Goal: Transaction & Acquisition: Purchase product/service

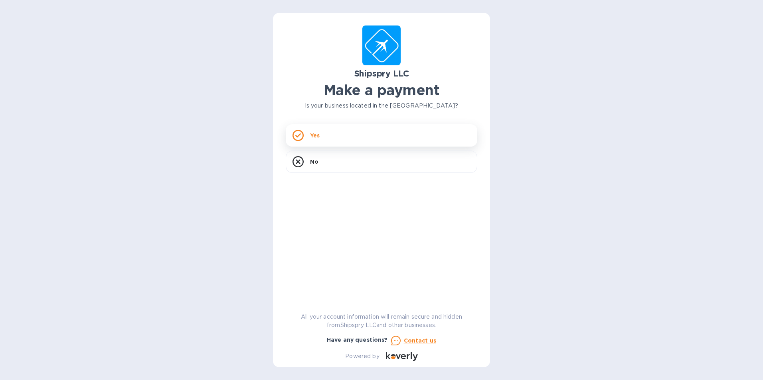
click at [336, 141] on div "Yes" at bounding box center [381, 135] width 191 height 22
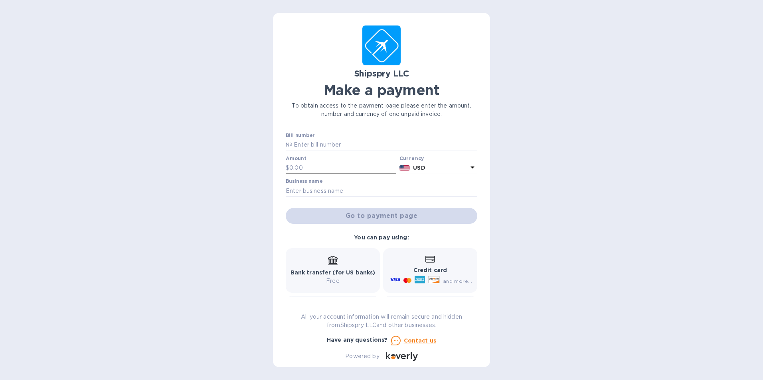
click at [302, 166] on input "text" at bounding box center [342, 168] width 107 height 12
type input "125.00"
click at [342, 186] on input "text" at bounding box center [381, 191] width 191 height 12
type input "[PERSON_NAME] Retail Services, Inc"
click at [337, 149] on input "text" at bounding box center [384, 145] width 185 height 12
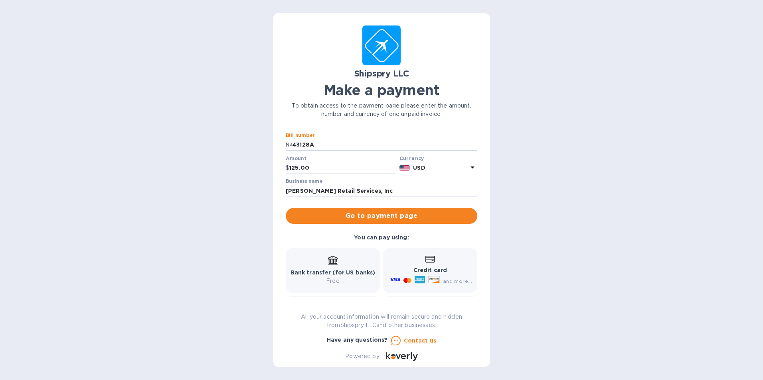
type input "43128A"
click at [364, 269] on p "Bank transfer (for US banks)" at bounding box center [332, 273] width 85 height 8
click at [329, 264] on icon at bounding box center [333, 261] width 10 height 10
click at [333, 264] on icon at bounding box center [333, 261] width 10 height 10
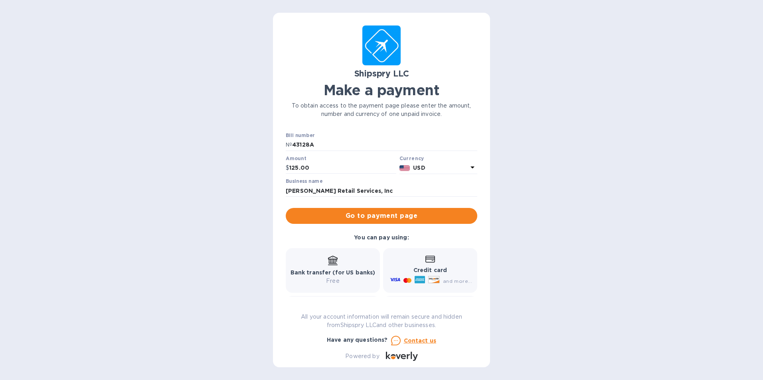
drag, startPoint x: 333, startPoint y: 264, endPoint x: 339, endPoint y: 280, distance: 16.7
click at [339, 280] on p "Free" at bounding box center [332, 281] width 85 height 8
click at [339, 279] on p "Free" at bounding box center [332, 281] width 85 height 8
click at [340, 278] on p "Free" at bounding box center [332, 281] width 85 height 8
click at [341, 269] on p "Bank transfer (for US banks)" at bounding box center [332, 273] width 85 height 8
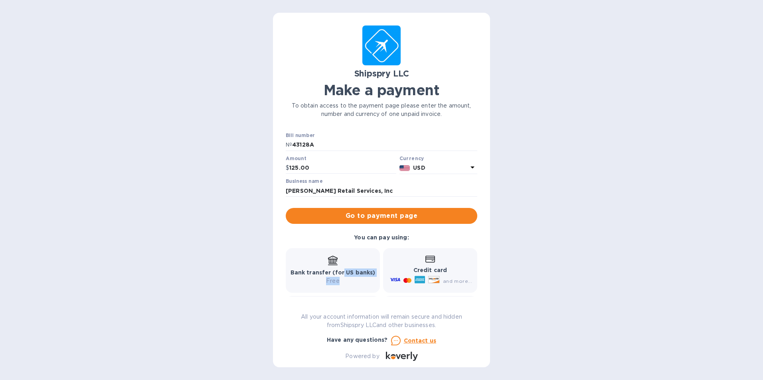
click at [344, 278] on div "Bank transfer (for US banks) Free" at bounding box center [332, 271] width 85 height 30
drag, startPoint x: 344, startPoint y: 278, endPoint x: 335, endPoint y: 217, distance: 61.3
click at [335, 217] on span "Go to payment page" at bounding box center [381, 216] width 179 height 10
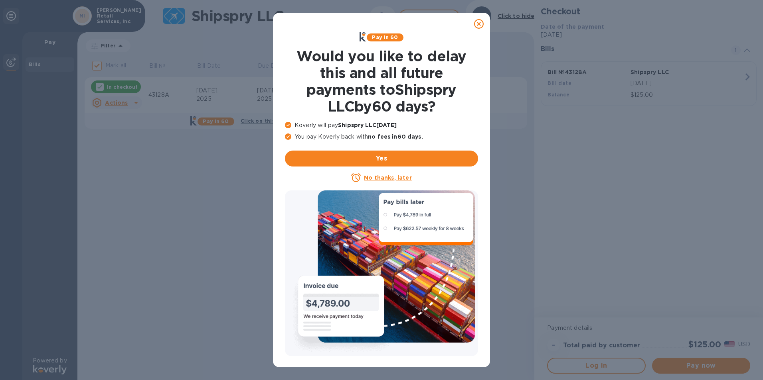
click at [477, 24] on icon at bounding box center [479, 24] width 10 height 10
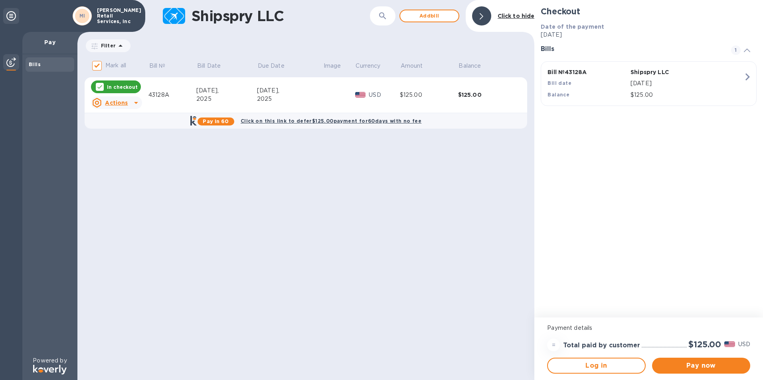
click at [110, 102] on u "Actions" at bounding box center [116, 103] width 23 height 6
click at [690, 370] on div at bounding box center [381, 190] width 763 height 380
click at [692, 364] on span "Pay now" at bounding box center [700, 366] width 85 height 10
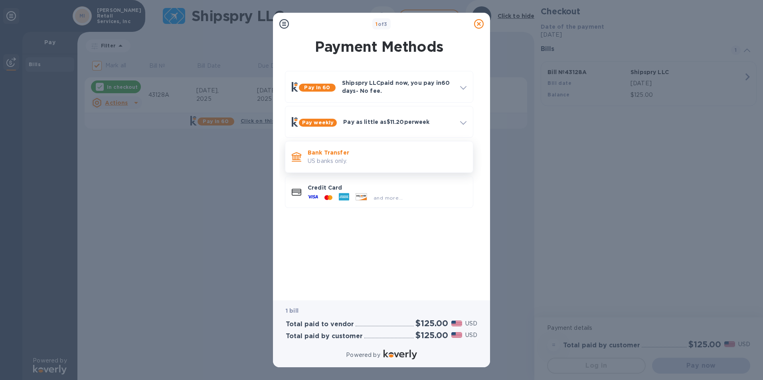
click at [317, 163] on p "US banks only." at bounding box center [386, 161] width 159 height 8
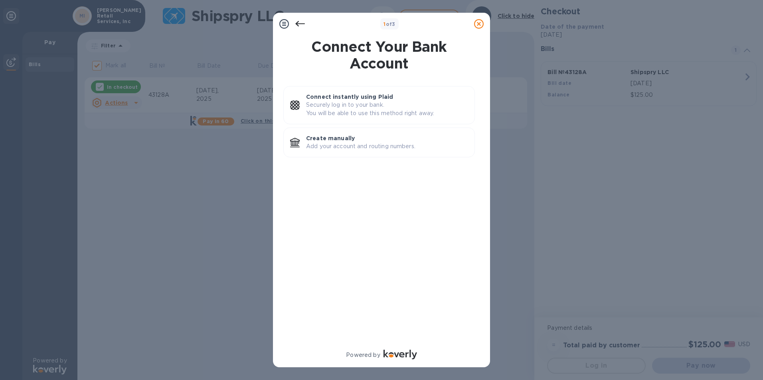
click at [298, 26] on icon at bounding box center [300, 24] width 10 height 6
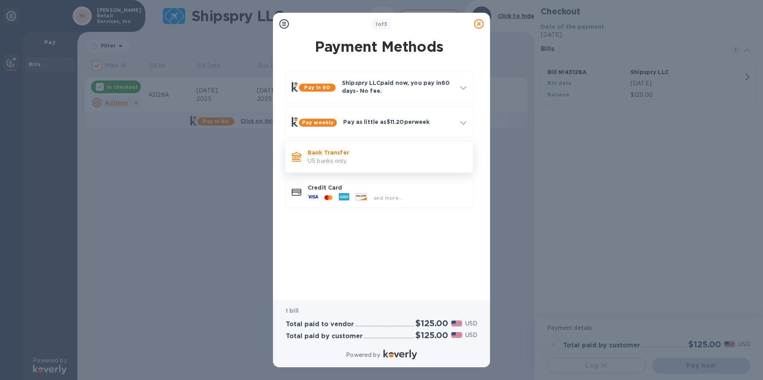
click at [329, 162] on p "US banks only." at bounding box center [386, 161] width 159 height 8
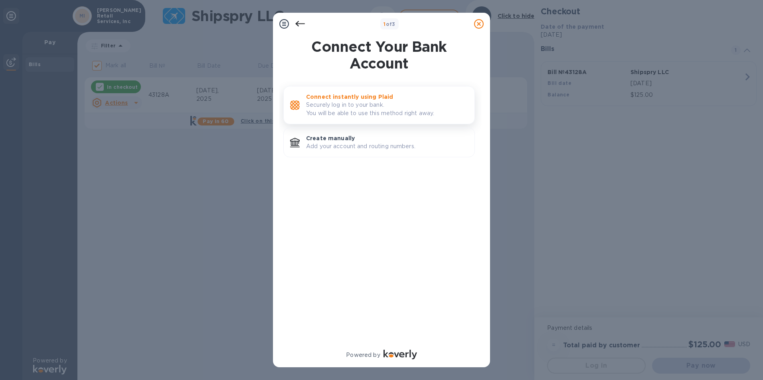
click at [367, 105] on p "Securely log in to your bank. You will be able to use this method right away." at bounding box center [387, 109] width 162 height 17
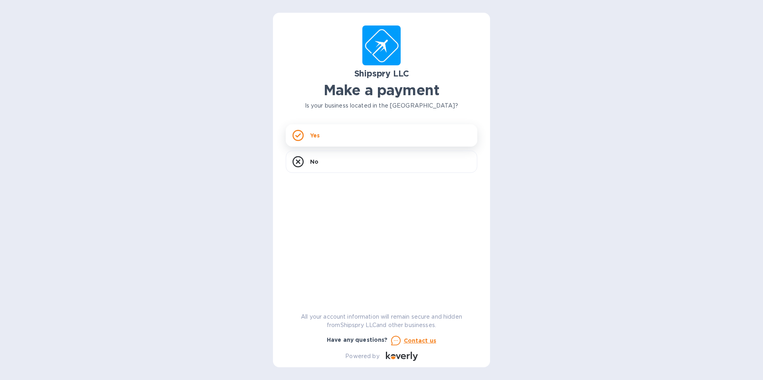
click at [322, 142] on div "Yes" at bounding box center [381, 135] width 191 height 22
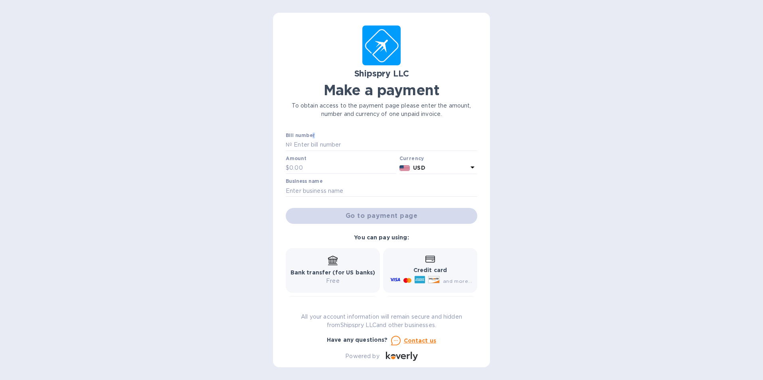
click at [314, 136] on label "Bill number" at bounding box center [300, 136] width 29 height 5
drag, startPoint x: 314, startPoint y: 136, endPoint x: 315, endPoint y: 143, distance: 6.4
click at [315, 143] on input "text" at bounding box center [384, 145] width 185 height 12
type input "17918/ 43128A"
click at [345, 161] on div "Amount $" at bounding box center [341, 165] width 110 height 18
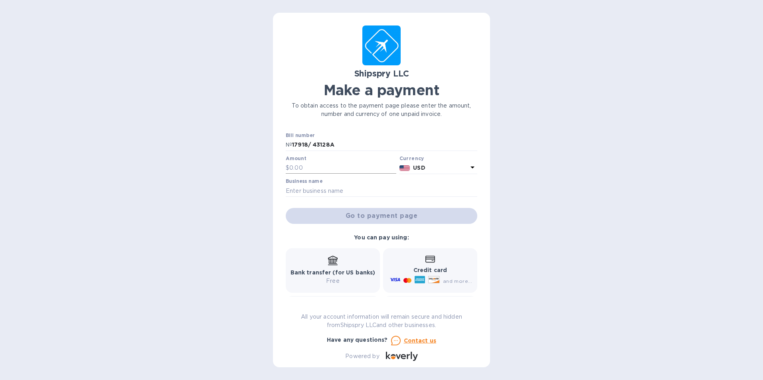
click at [326, 169] on input "text" at bounding box center [342, 168] width 107 height 12
type input "125.00"
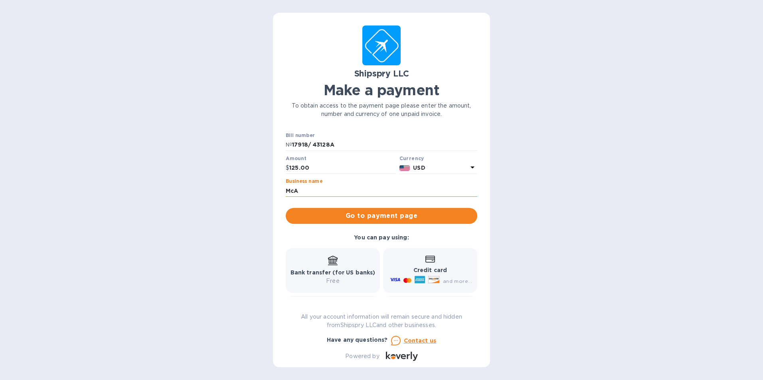
type input "[PERSON_NAME] Retail Services, Inc"
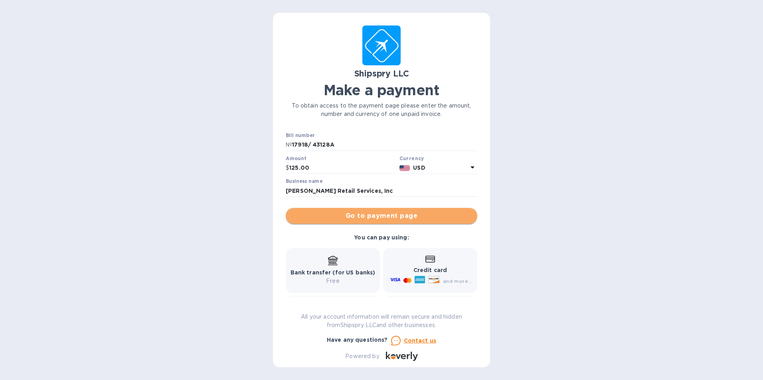
click at [387, 222] on button "Go to payment page" at bounding box center [381, 216] width 191 height 16
